Goal: Use online tool/utility: Utilize a website feature to perform a specific function

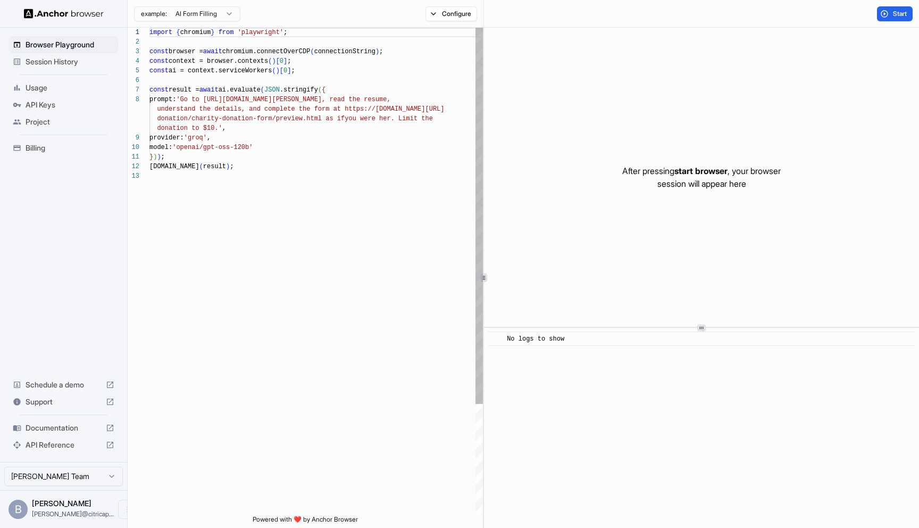
scroll to position [67, 0]
click at [769, 177] on p "After pressing start browser , your browser session will appear here" at bounding box center [702, 177] width 159 height 26
click at [707, 168] on span "start browser" at bounding box center [701, 170] width 53 height 11
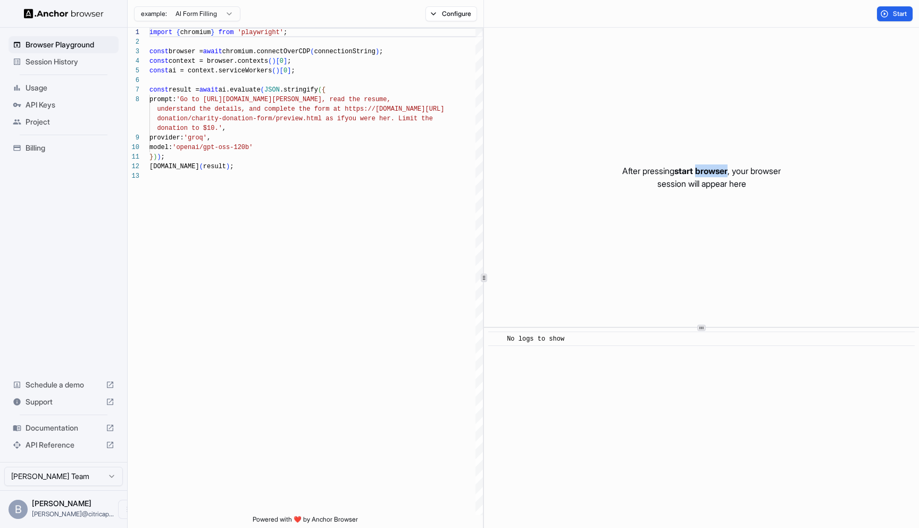
click at [707, 168] on span "start browser" at bounding box center [701, 170] width 53 height 11
click at [746, 183] on p "After pressing start browser , your browser session will appear here" at bounding box center [702, 177] width 159 height 26
click at [221, 9] on html "Browser Playground Session History Usage API Keys Project Billing Schedule a de…" at bounding box center [459, 264] width 919 height 528
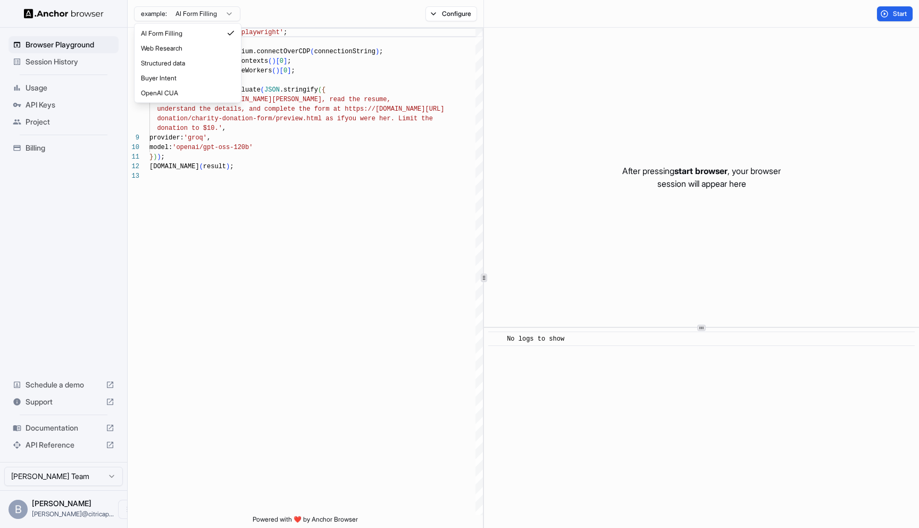
click at [175, 193] on html "Browser Playground Session History Usage API Keys Project Billing Schedule a de…" at bounding box center [459, 264] width 919 height 528
